Goal: Navigation & Orientation: Go to known website

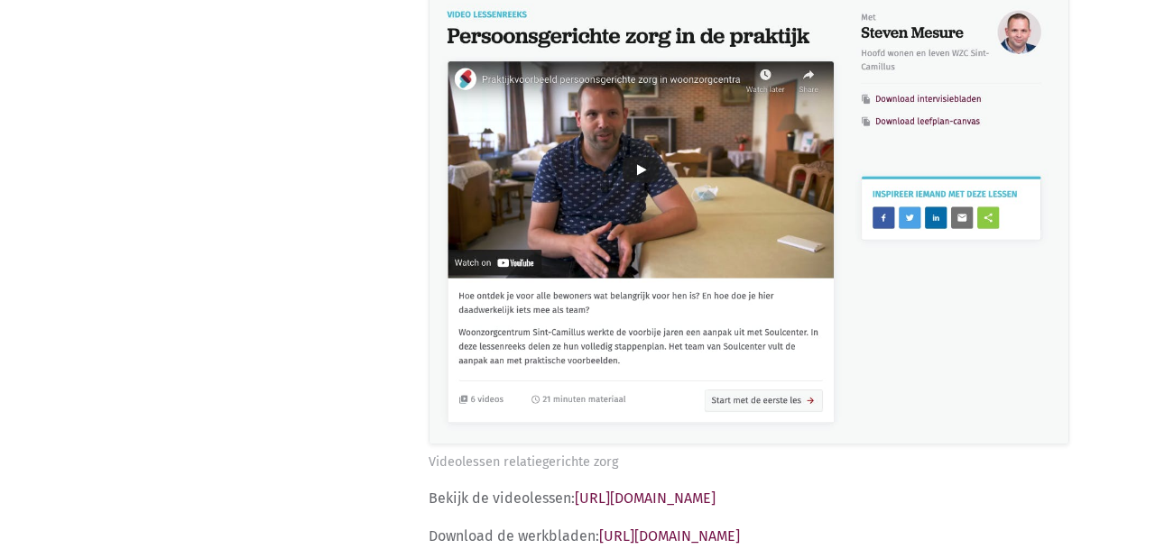
scroll to position [40423, 0]
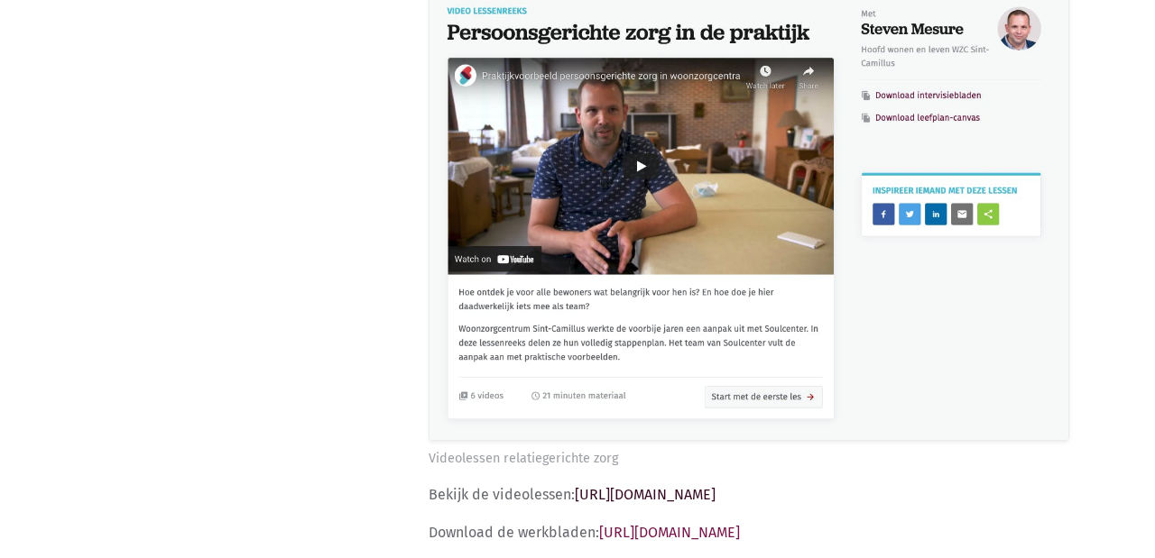
click at [709, 486] on link "https://soulcenter.be/lessenreeks/praktijkvoorbeeld-relatiegerichte-zorg-met-le…" at bounding box center [645, 494] width 141 height 17
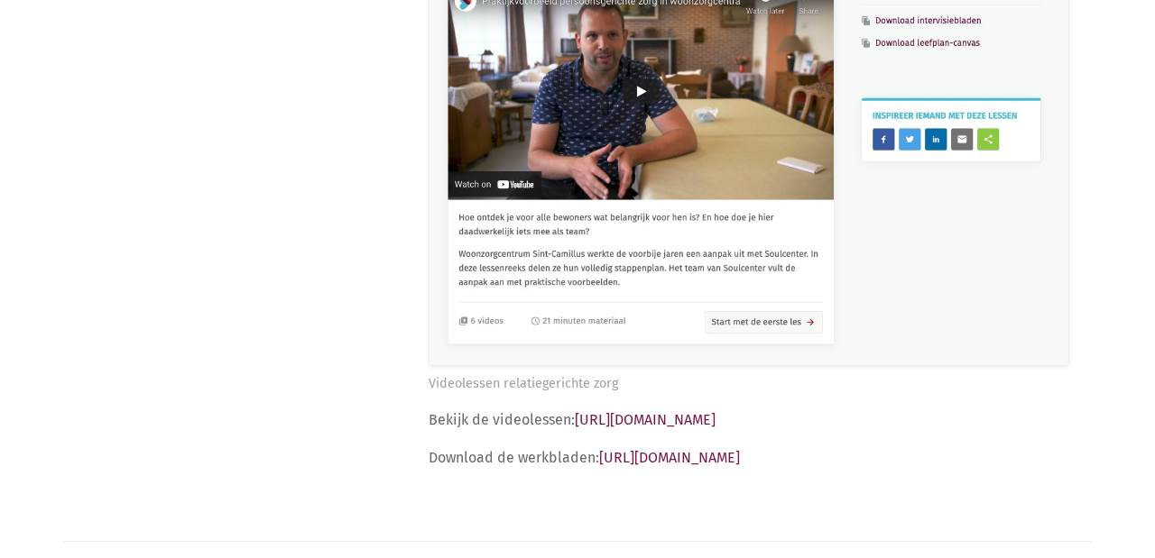
scroll to position [40498, 0]
click at [687, 448] on link "[URL][DOMAIN_NAME]" at bounding box center [669, 456] width 141 height 17
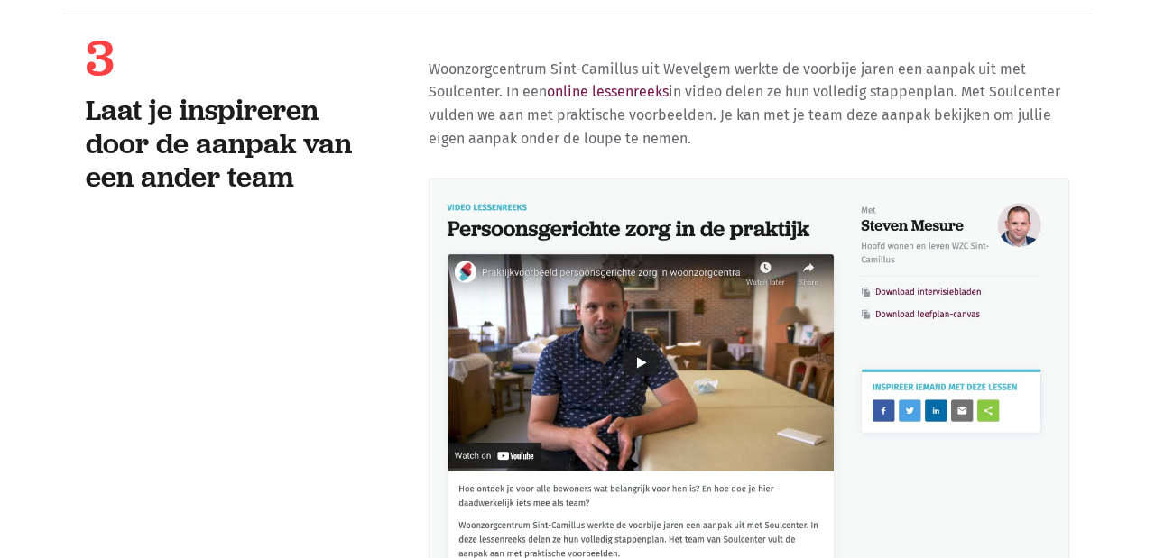
scroll to position [40225, 0]
